Goal: Find specific page/section: Find specific page/section

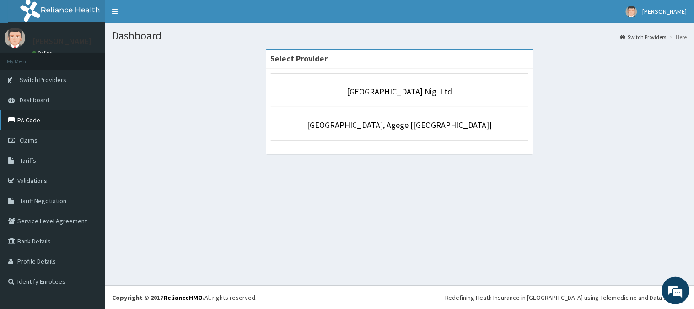
click at [15, 117] on icon at bounding box center [12, 120] width 9 height 6
click at [46, 119] on link "PA Code" at bounding box center [52, 120] width 105 height 20
click at [58, 124] on link "PA Code" at bounding box center [52, 120] width 105 height 20
